Goal: Navigation & Orientation: Understand site structure

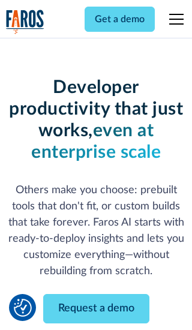
scroll to position [144, 0]
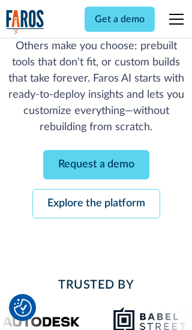
click at [96, 165] on link "Request a demo" at bounding box center [96, 164] width 106 height 29
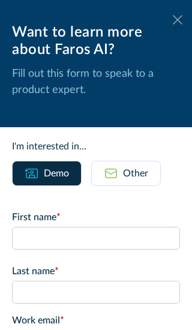
click at [178, 20] on icon at bounding box center [178, 19] width 10 height 9
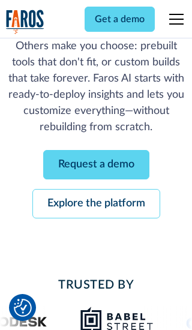
scroll to position [183, 0]
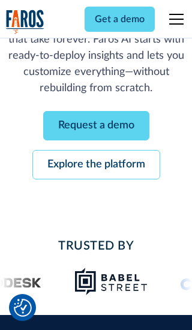
click at [96, 165] on link "Explore the platform" at bounding box center [96, 164] width 128 height 29
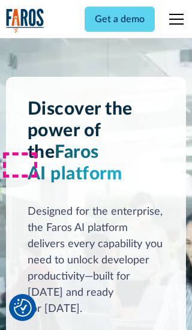
scroll to position [9023, 0]
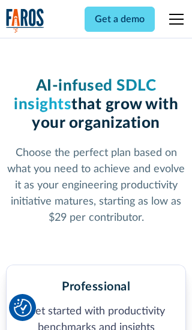
scroll to position [1862, 0]
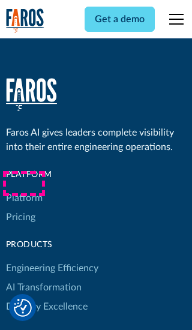
click at [23, 189] on link "Platform" at bounding box center [24, 198] width 37 height 19
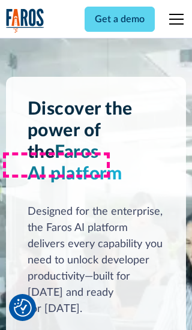
scroll to position [9409, 0]
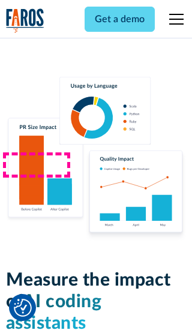
scroll to position [7407, 0]
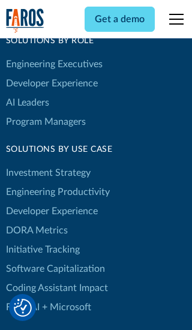
click at [36, 221] on link "DORA Metrics" at bounding box center [37, 230] width 62 height 19
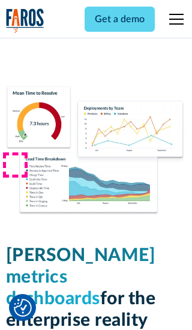
scroll to position [5260, 0]
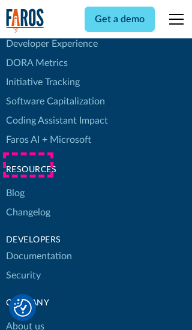
scroll to position [5414, 0]
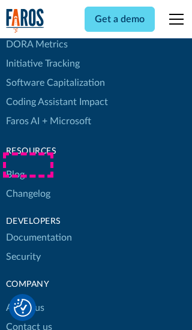
click at [28, 184] on link "Changelog" at bounding box center [28, 193] width 44 height 19
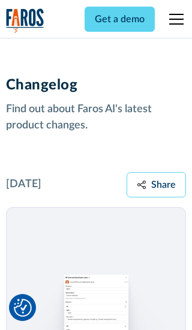
scroll to position [14510, 0]
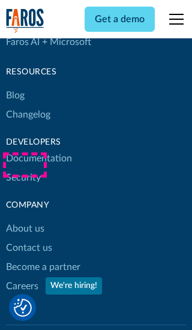
click at [25, 219] on link "About us" at bounding box center [25, 228] width 38 height 19
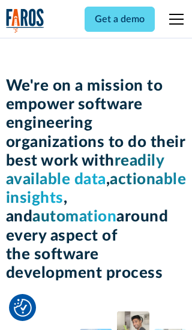
scroll to position [4143, 0]
